Goal: Transaction & Acquisition: Purchase product/service

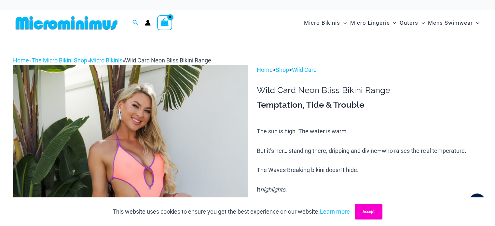
click at [375, 208] on button "Accept" at bounding box center [369, 212] width 28 height 16
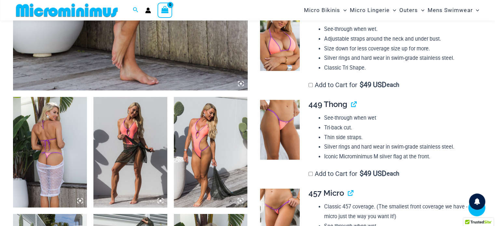
scroll to position [353, 0]
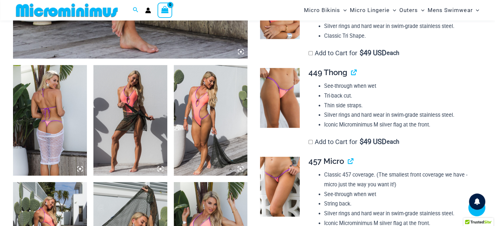
click at [278, 186] on img at bounding box center [280, 187] width 40 height 60
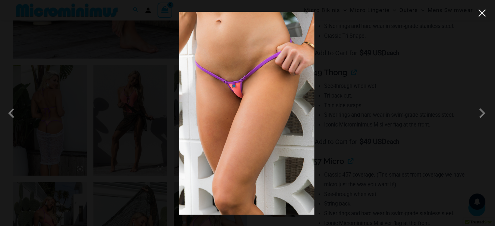
click at [479, 14] on button "Close" at bounding box center [482, 13] width 10 height 10
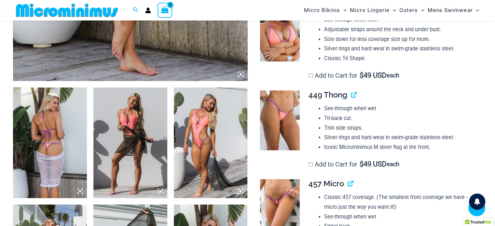
scroll to position [287, 0]
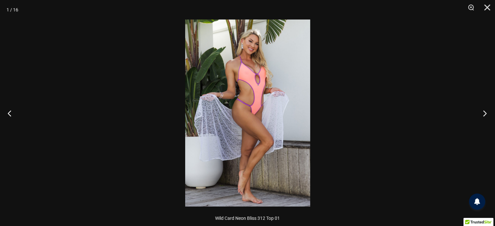
click at [486, 110] on button "Next" at bounding box center [483, 113] width 24 height 33
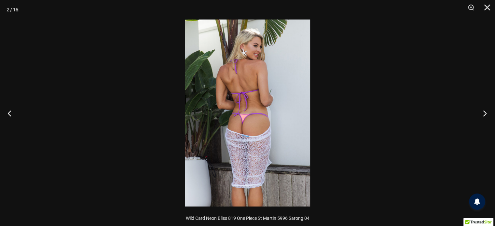
click at [486, 110] on button "Next" at bounding box center [483, 113] width 24 height 33
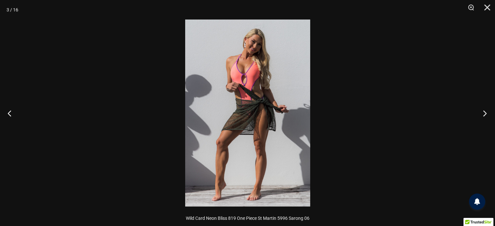
click at [486, 110] on button "Next" at bounding box center [483, 113] width 24 height 33
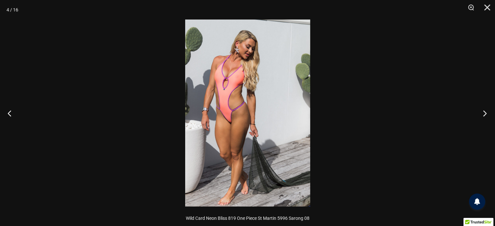
click at [486, 110] on button "Next" at bounding box center [483, 113] width 24 height 33
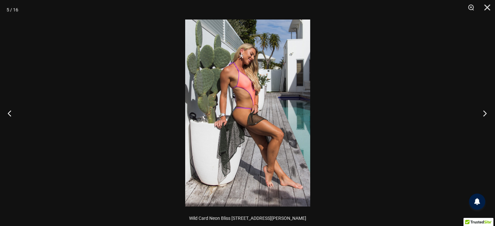
click at [486, 110] on button "Next" at bounding box center [483, 113] width 24 height 33
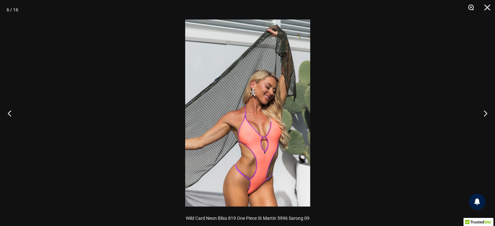
click at [470, 7] on button "Zoom" at bounding box center [469, 10] width 16 height 20
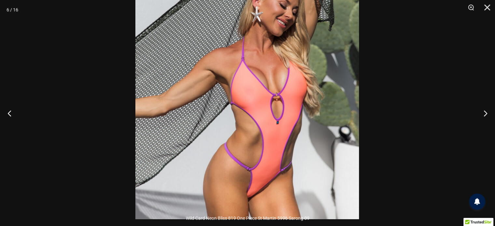
click at [345, 79] on img at bounding box center [247, 51] width 224 height 335
click at [485, 112] on button "Next" at bounding box center [483, 113] width 24 height 33
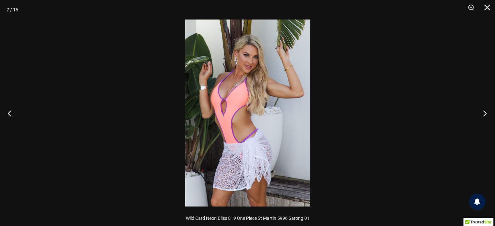
click at [485, 112] on button "Next" at bounding box center [483, 113] width 24 height 33
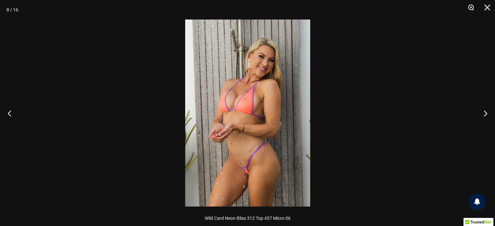
click at [469, 7] on button "Zoom" at bounding box center [469, 10] width 16 height 20
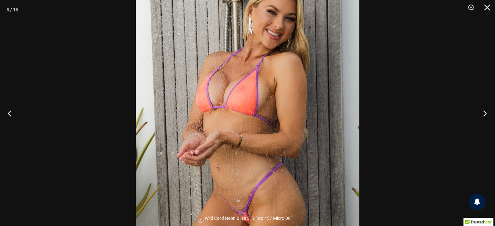
click at [485, 111] on button "Next" at bounding box center [483, 113] width 24 height 33
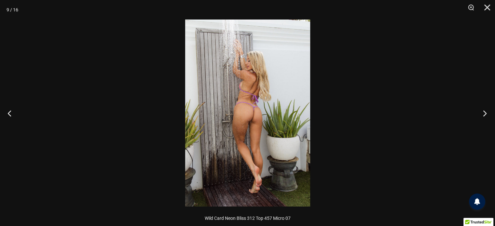
click at [484, 111] on button "Next" at bounding box center [483, 113] width 24 height 33
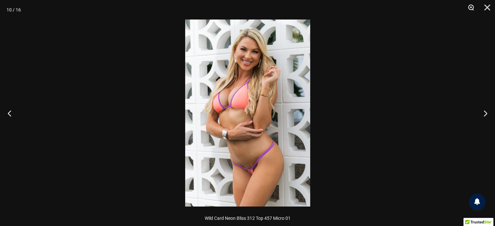
click at [467, 6] on button "Zoom" at bounding box center [469, 10] width 16 height 20
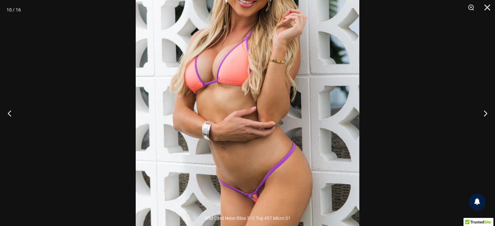
click at [337, 87] on img at bounding box center [248, 92] width 224 height 335
click at [484, 113] on button "Next" at bounding box center [483, 113] width 24 height 33
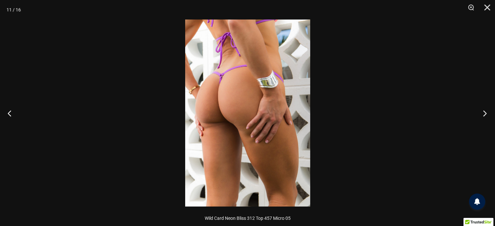
click at [484, 113] on button "Next" at bounding box center [483, 113] width 24 height 33
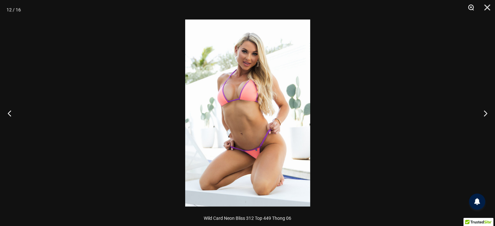
click at [468, 6] on button "Zoom" at bounding box center [469, 10] width 16 height 20
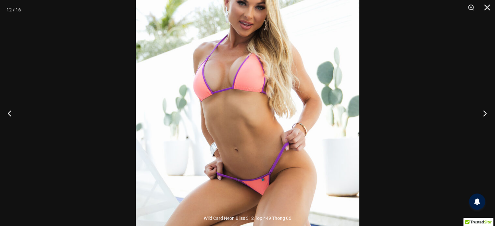
click at [483, 113] on button "Next" at bounding box center [483, 113] width 24 height 33
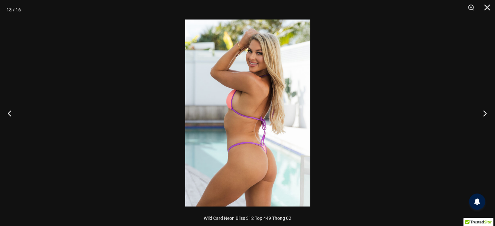
click at [483, 113] on button "Next" at bounding box center [483, 113] width 24 height 33
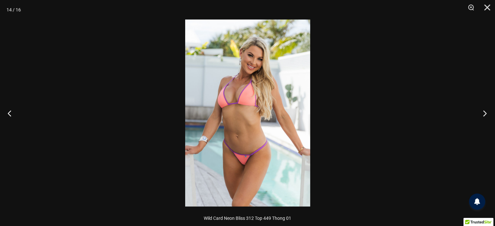
click at [483, 113] on button "Next" at bounding box center [483, 113] width 24 height 33
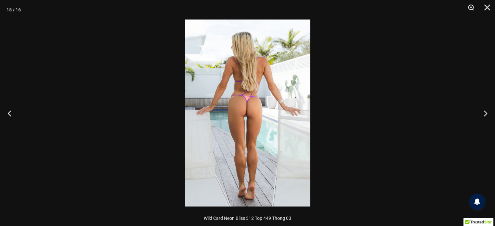
click at [468, 4] on button "Zoom" at bounding box center [469, 10] width 16 height 20
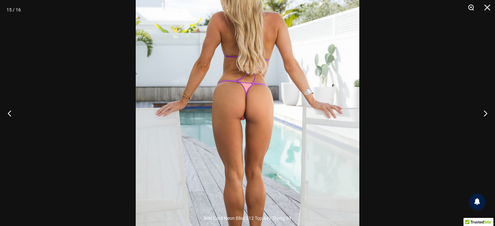
click at [471, 5] on button "Zoom" at bounding box center [469, 10] width 16 height 20
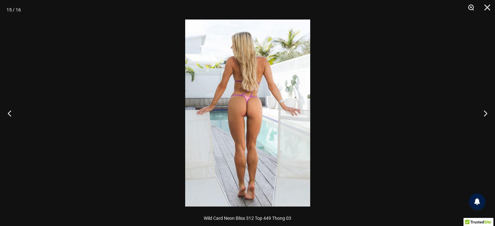
click at [471, 5] on button "Zoom" at bounding box center [469, 10] width 16 height 20
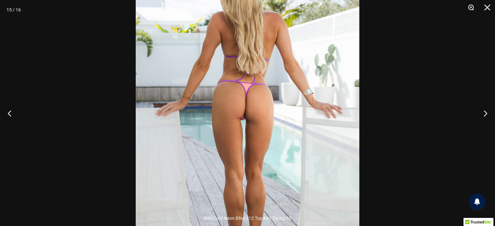
click at [471, 5] on button "Zoom" at bounding box center [469, 10] width 16 height 20
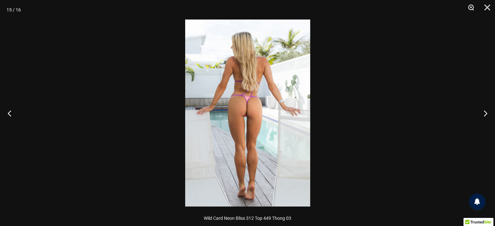
click at [471, 5] on button "Zoom" at bounding box center [469, 10] width 16 height 20
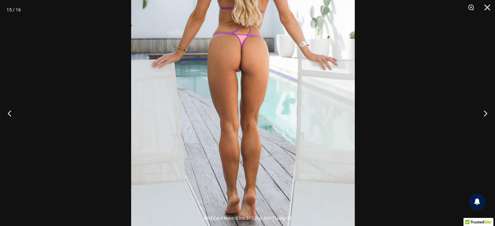
click at [327, 111] on img at bounding box center [243, 64] width 224 height 335
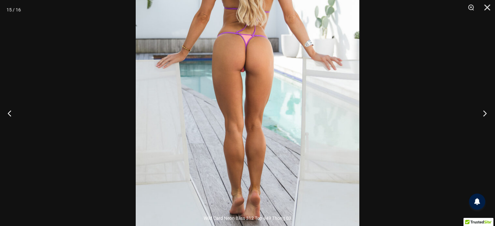
click at [484, 111] on button "Next" at bounding box center [483, 113] width 24 height 33
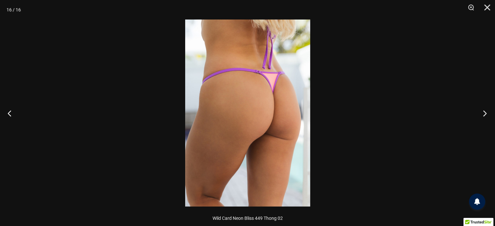
click at [484, 111] on button "Next" at bounding box center [483, 113] width 24 height 33
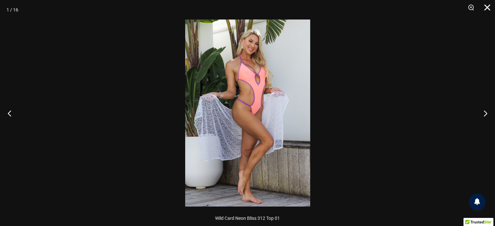
click at [485, 6] on button "Close" at bounding box center [485, 10] width 16 height 20
